Goal: Ask a question: Seek information or help from site administrators or community

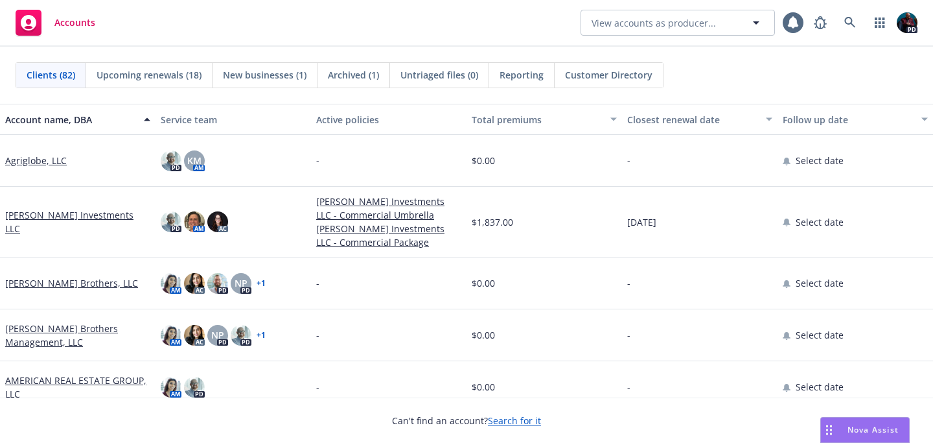
click at [840, 431] on div "Nova Assist" at bounding box center [873, 429] width 72 height 11
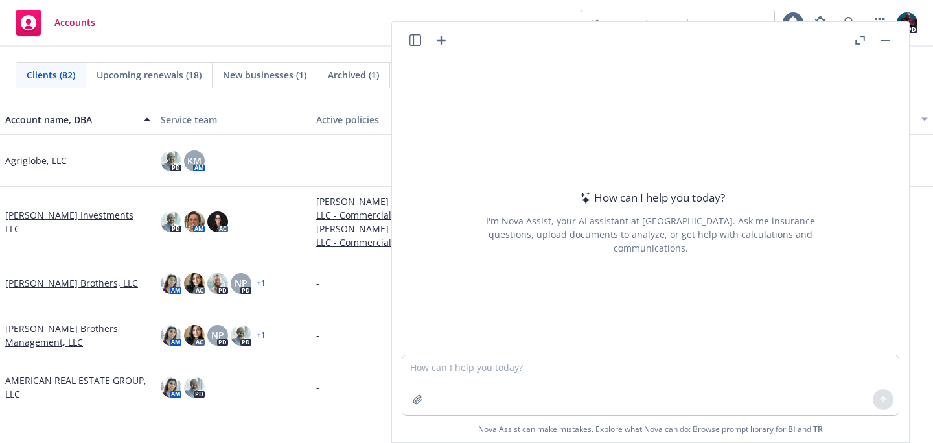
click at [406, 40] on header at bounding box center [650, 40] width 517 height 36
click at [411, 39] on icon "button" at bounding box center [415, 40] width 12 height 12
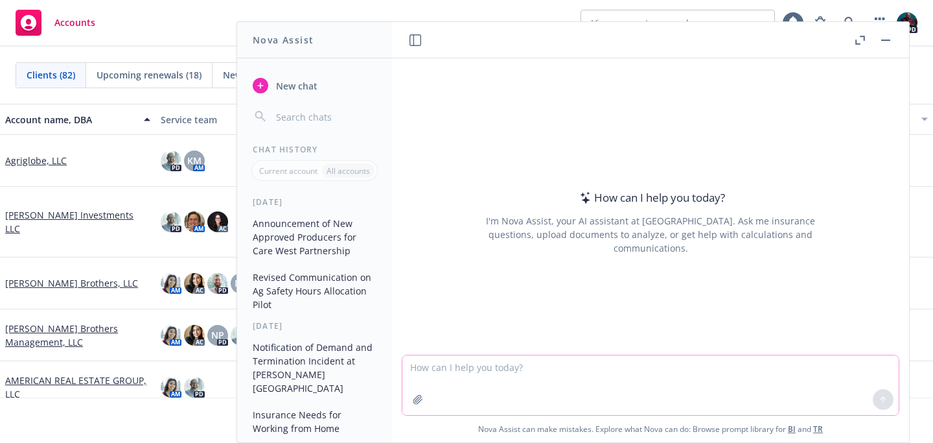
click at [413, 397] on icon "button" at bounding box center [417, 399] width 8 height 8
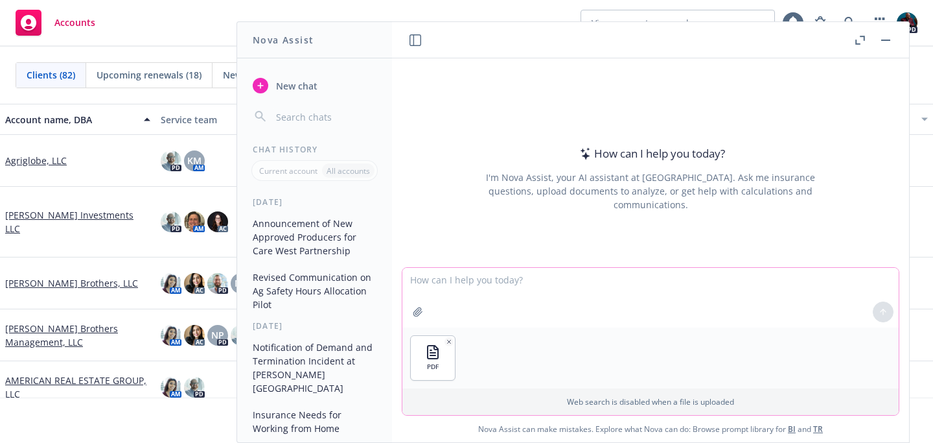
click at [446, 281] on textarea at bounding box center [650, 298] width 496 height 60
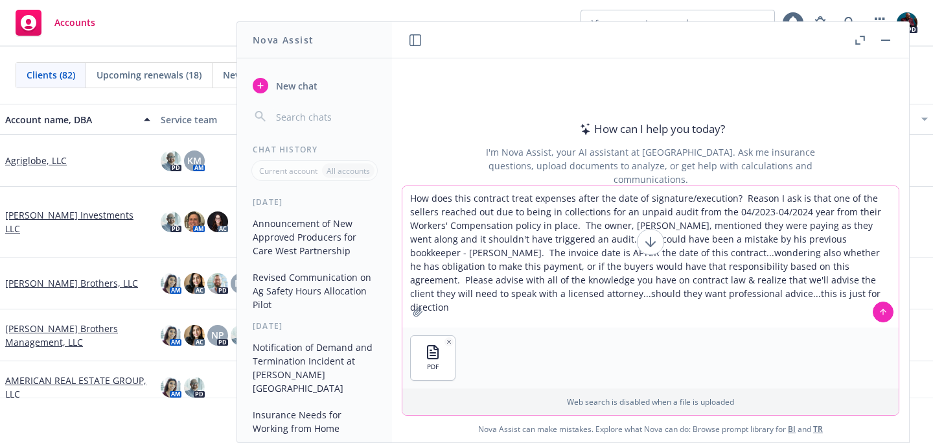
type textarea "How does this contract treat expenses after the date of signature/execution? Re…"
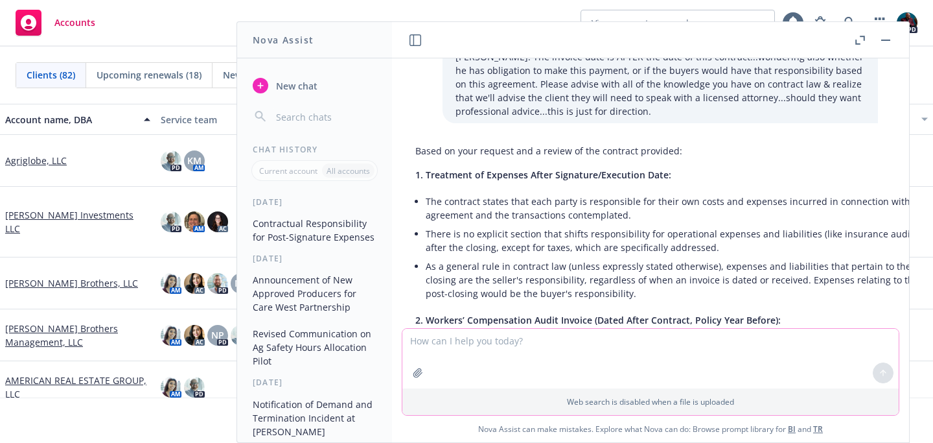
scroll to position [135, 0]
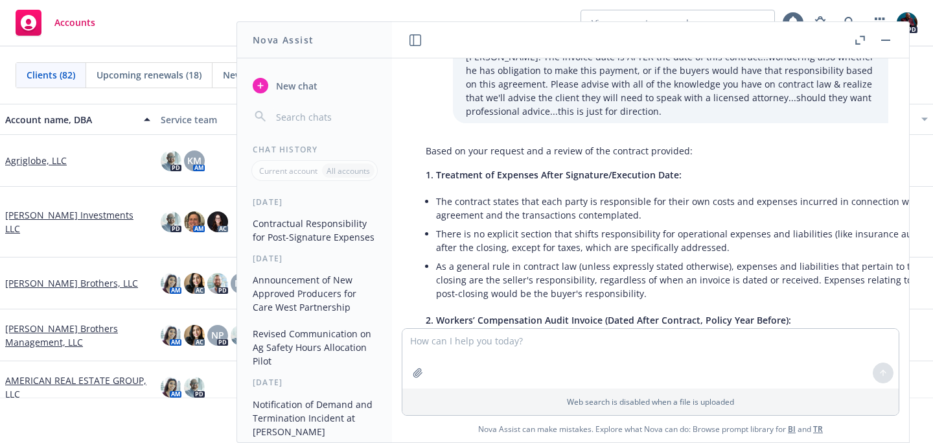
click at [861, 41] on icon "button" at bounding box center [860, 40] width 10 height 9
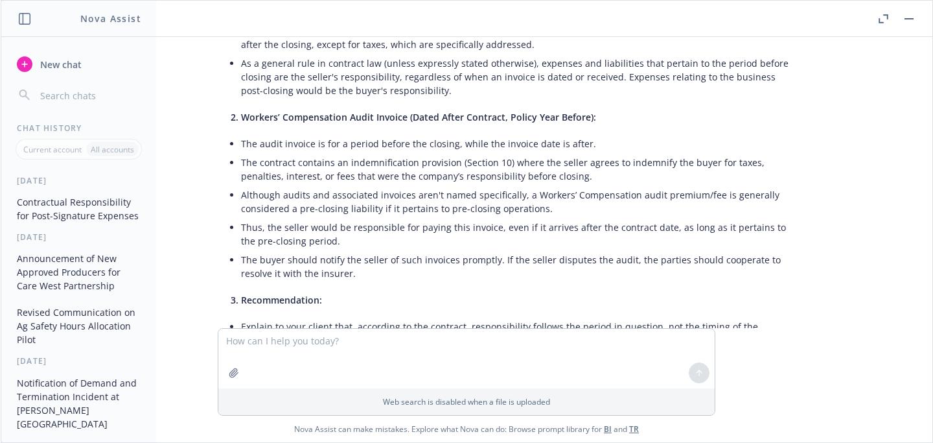
scroll to position [319, 0]
